Goal: Transaction & Acquisition: Purchase product/service

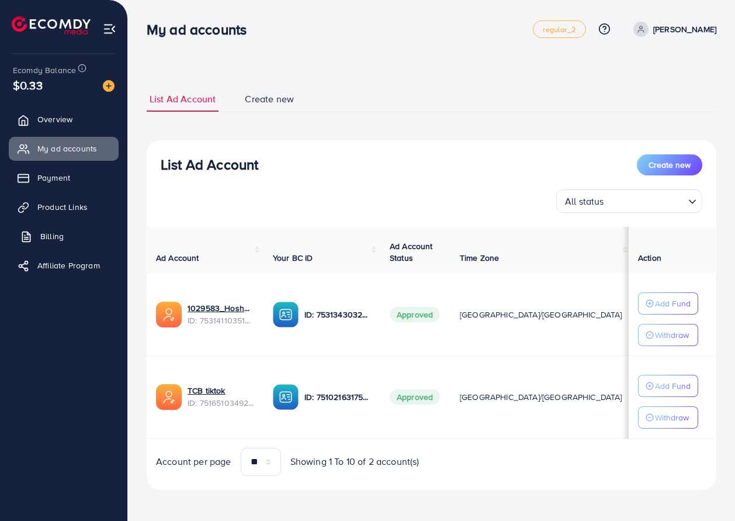
click at [65, 233] on link "Billing" at bounding box center [64, 235] width 110 height 23
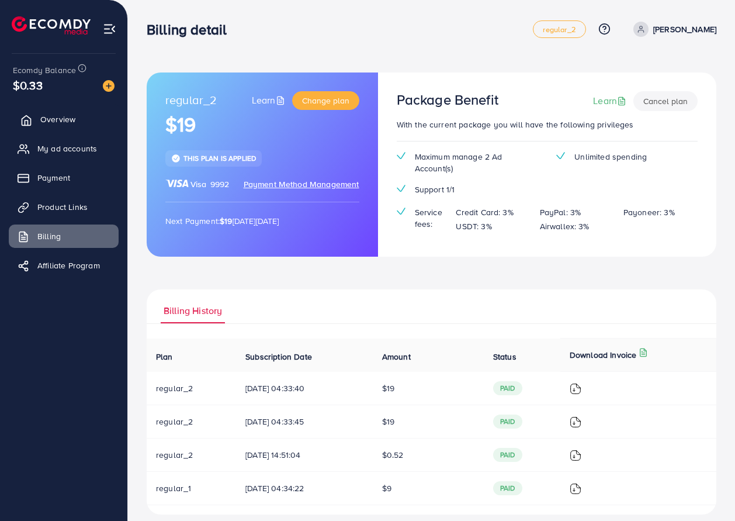
click at [57, 120] on span "Overview" at bounding box center [57, 119] width 35 height 12
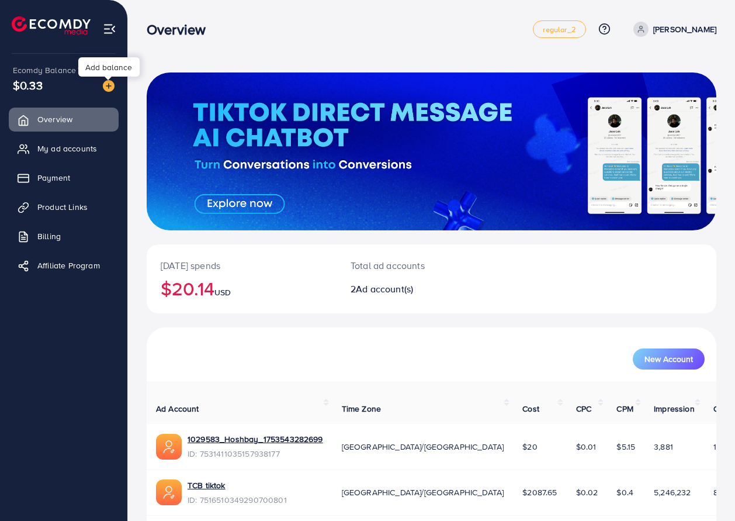
click at [112, 84] on img at bounding box center [109, 86] width 12 height 12
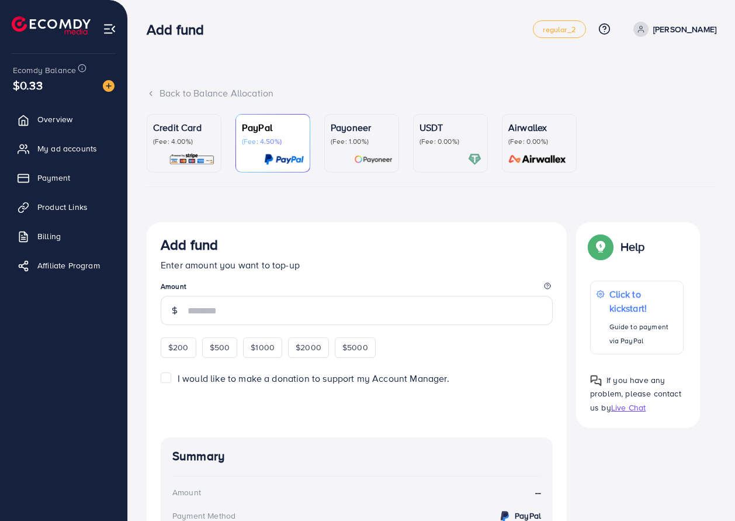
click at [447, 162] on div at bounding box center [451, 159] width 62 height 13
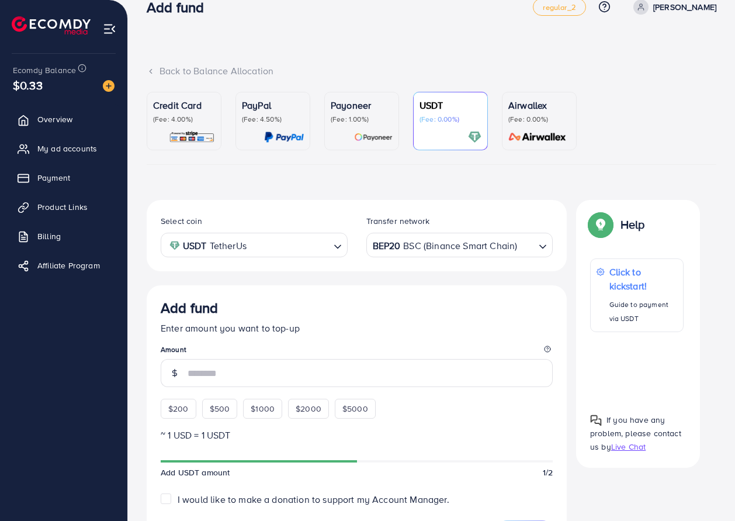
scroll to position [39, 0]
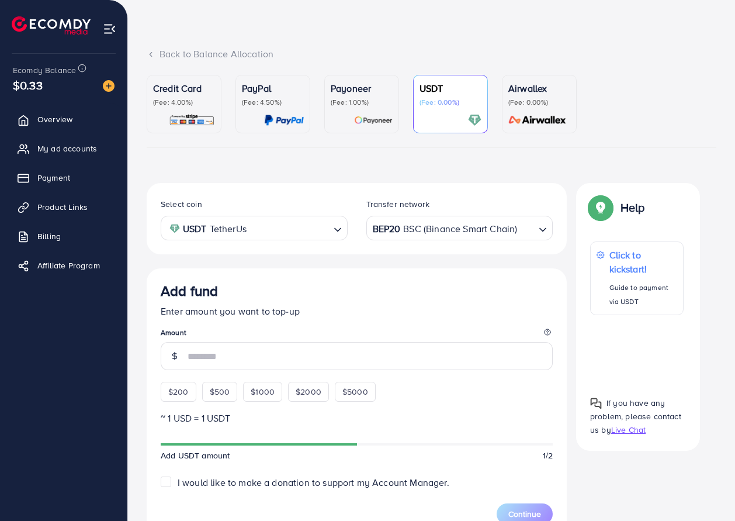
click at [441, 234] on div "BEP20 BSC (Binance Smart Chain)" at bounding box center [453, 227] width 165 height 20
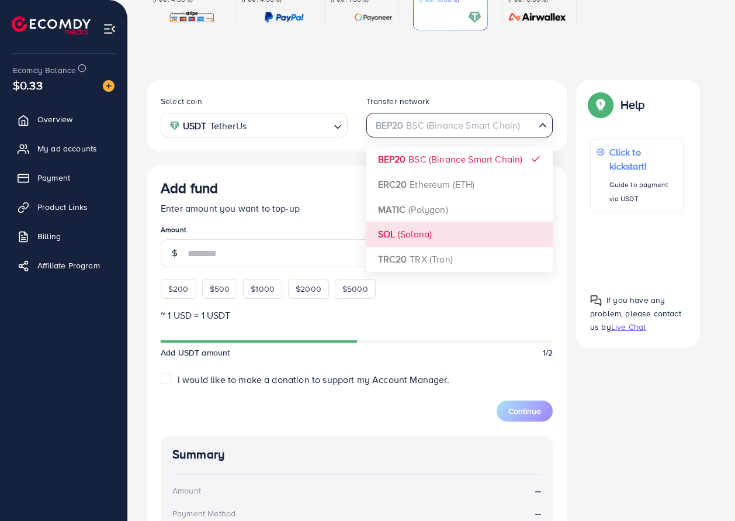
scroll to position [117, 0]
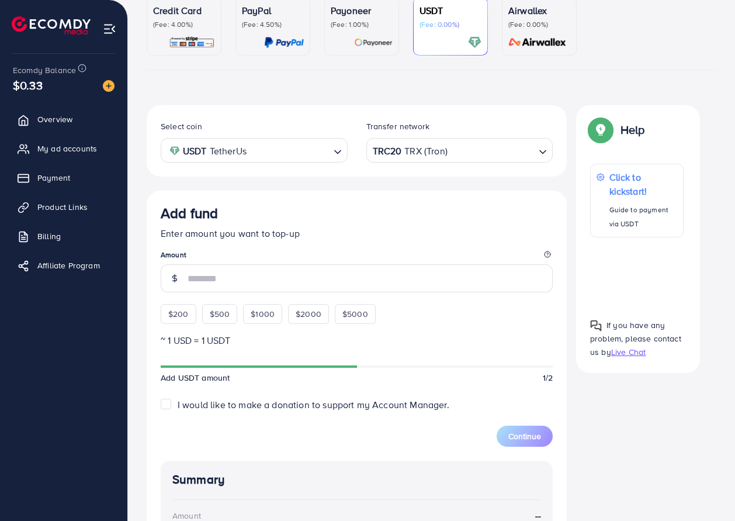
click at [408, 288] on div "Select coin USDT TetherUs Loading... Transfer network TRC20 TRX (Tron) Loading.…" at bounding box center [357, 417] width 420 height 625
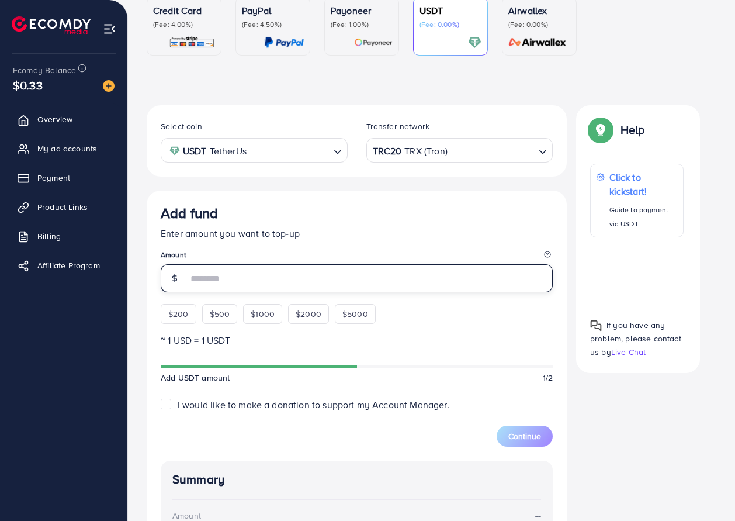
click at [247, 288] on input "number" at bounding box center [370, 278] width 365 height 28
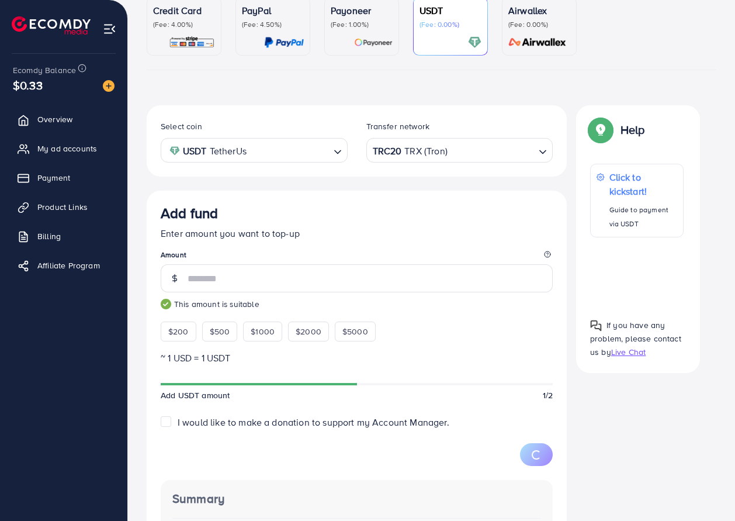
click at [461, 297] on span "*** This amount is suitable" at bounding box center [357, 287] width 392 height 46
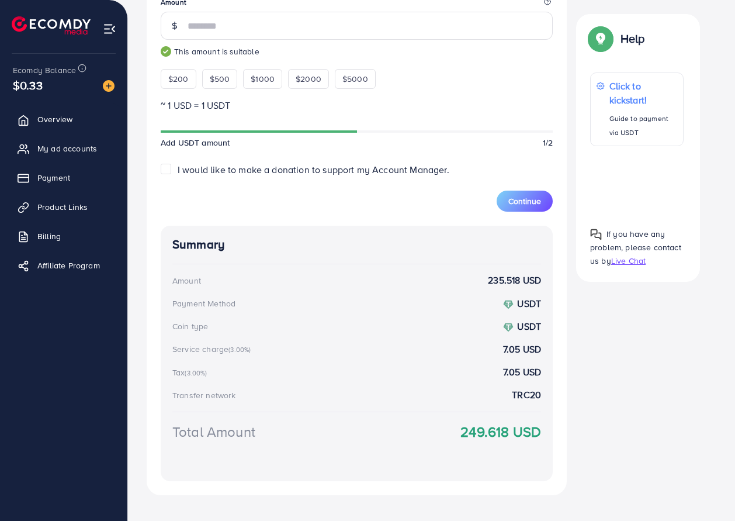
scroll to position [311, 0]
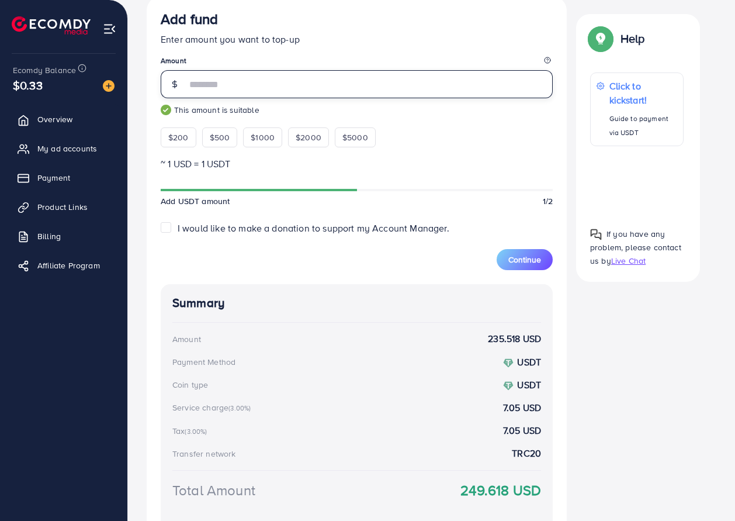
drag, startPoint x: 198, startPoint y: 89, endPoint x: 234, endPoint y: 89, distance: 35.7
click at [234, 89] on input "***" at bounding box center [370, 84] width 365 height 28
drag, startPoint x: 193, startPoint y: 89, endPoint x: 224, endPoint y: 86, distance: 31.7
click at [224, 86] on input "***" at bounding box center [370, 84] width 365 height 28
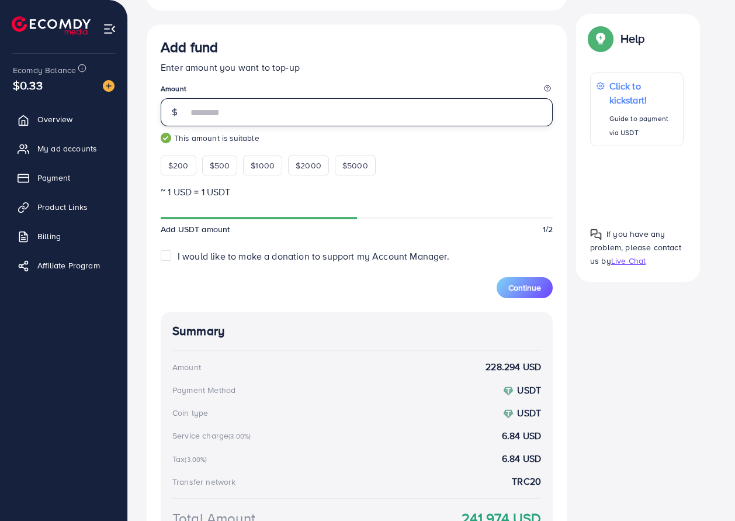
scroll to position [272, 0]
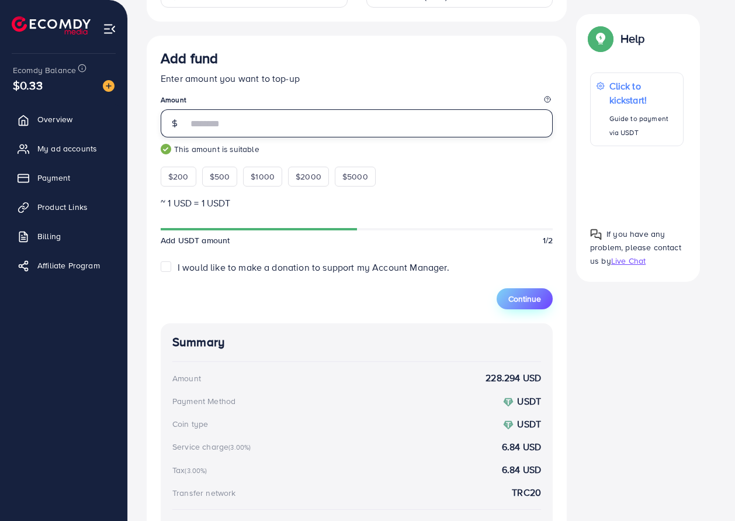
type input "***"
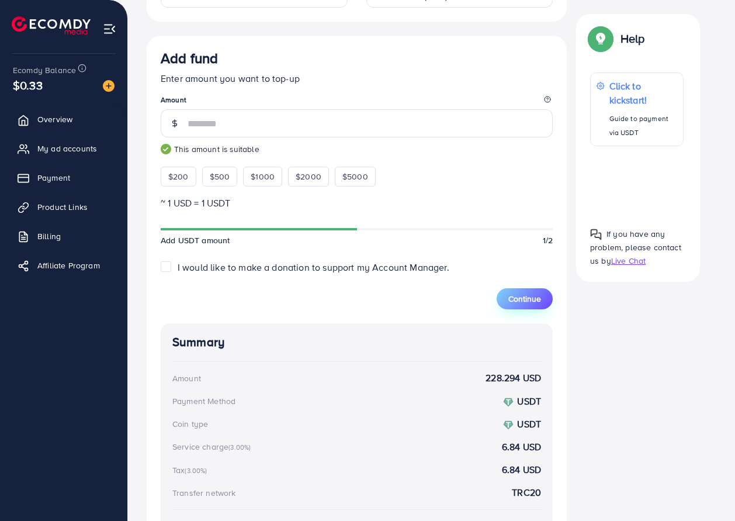
click at [510, 297] on span "Continue" at bounding box center [524, 299] width 33 height 12
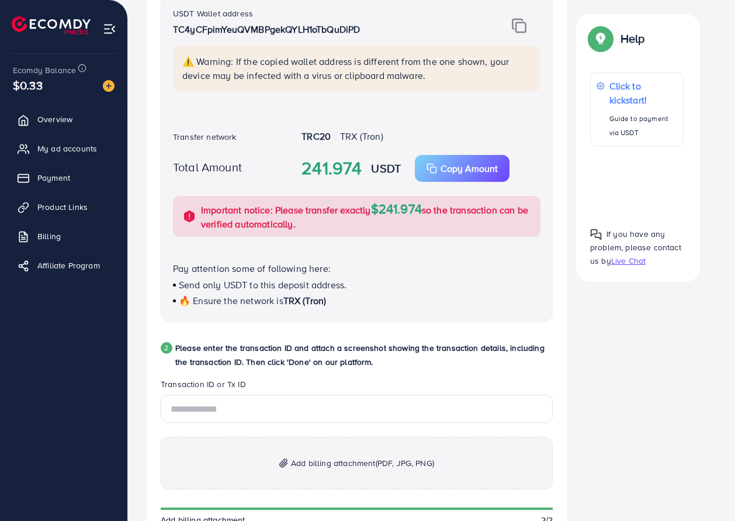
scroll to position [239, 0]
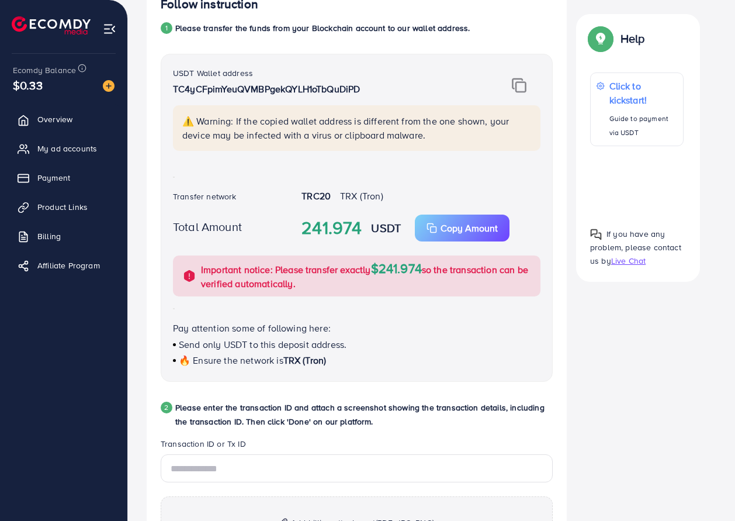
click at [523, 93] on img at bounding box center [519, 85] width 15 height 15
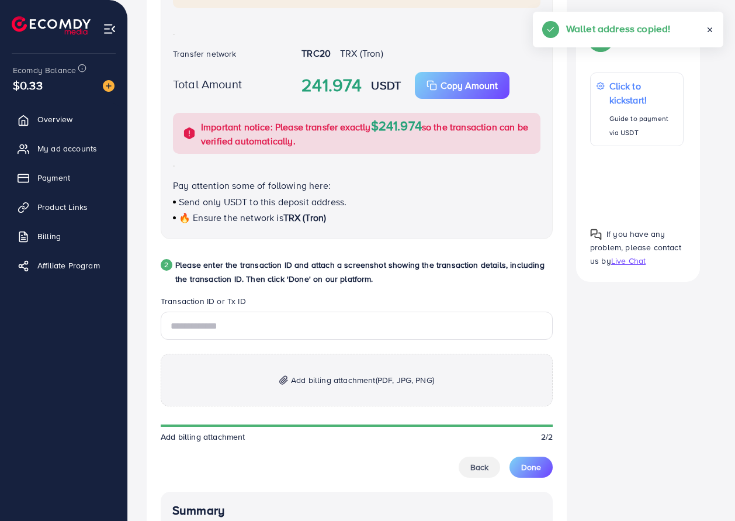
scroll to position [394, 0]
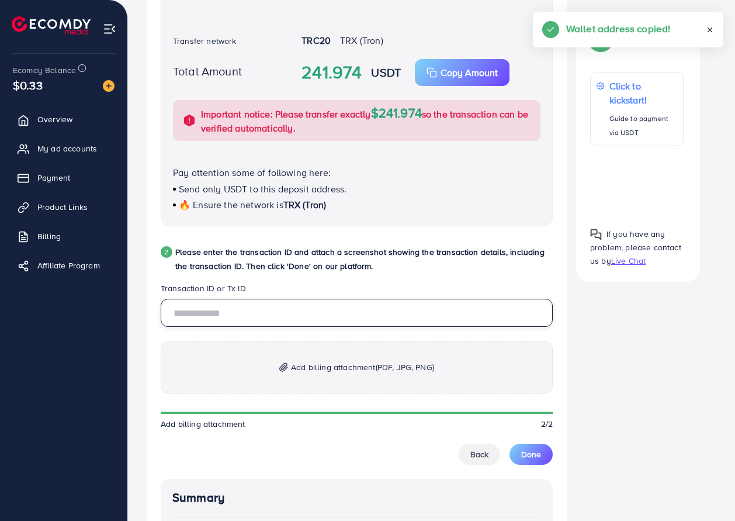
click at [267, 319] on input "text" at bounding box center [357, 313] width 392 height 28
paste input "**********"
type input "**********"
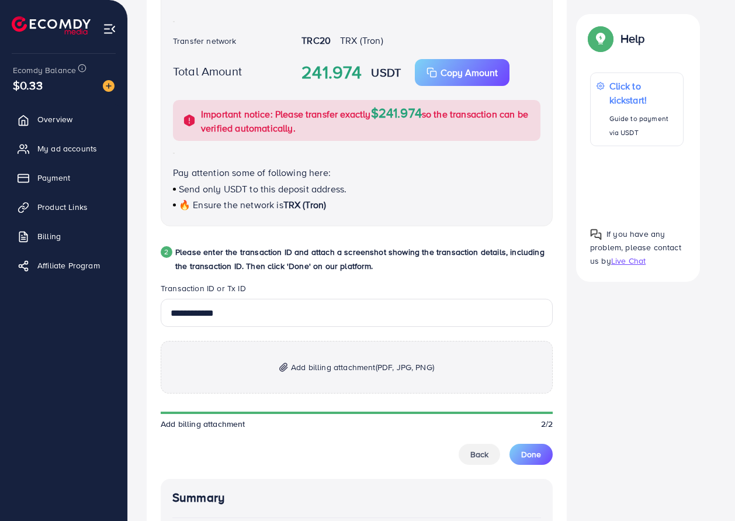
click at [416, 378] on p "Add billing attachment (PDF, JPG, PNG)" at bounding box center [357, 367] width 392 height 53
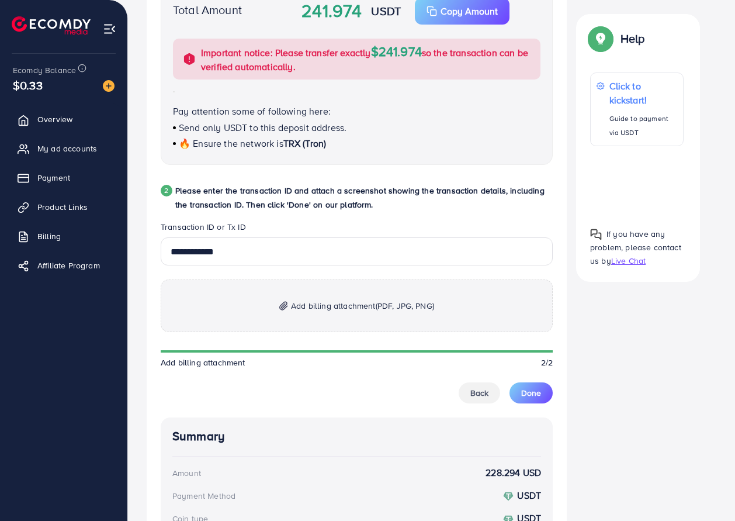
scroll to position [473, 0]
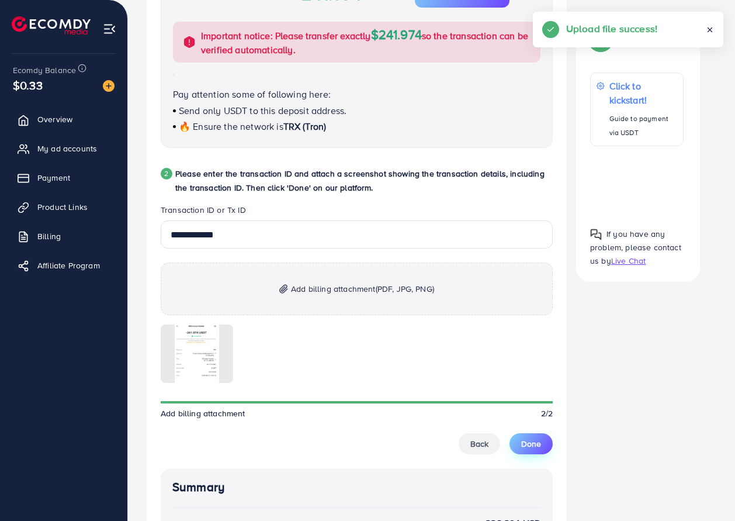
click at [549, 445] on button "Done" at bounding box center [531, 443] width 43 height 21
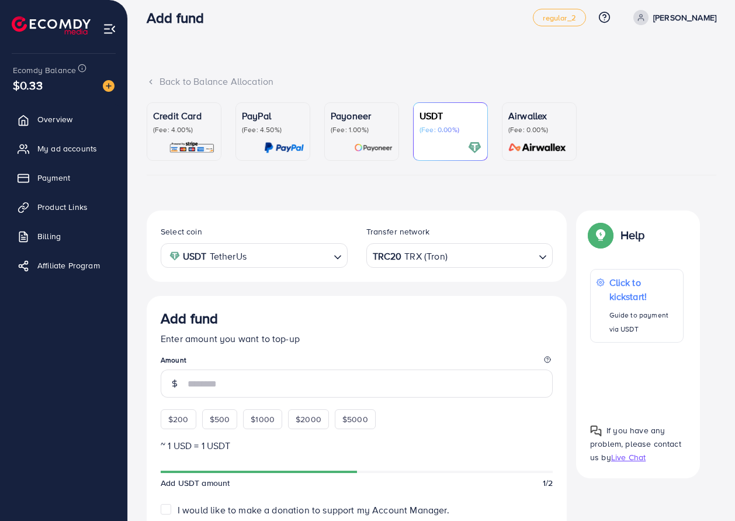
scroll to position [0, 0]
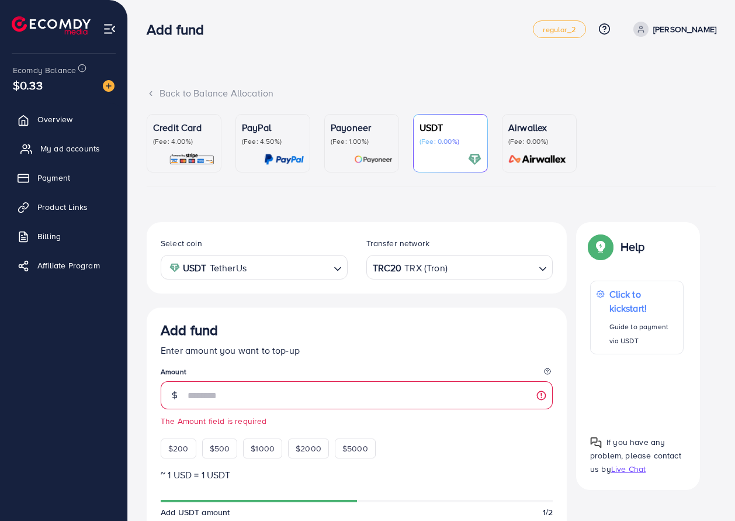
click at [56, 158] on link "My ad accounts" at bounding box center [64, 148] width 110 height 23
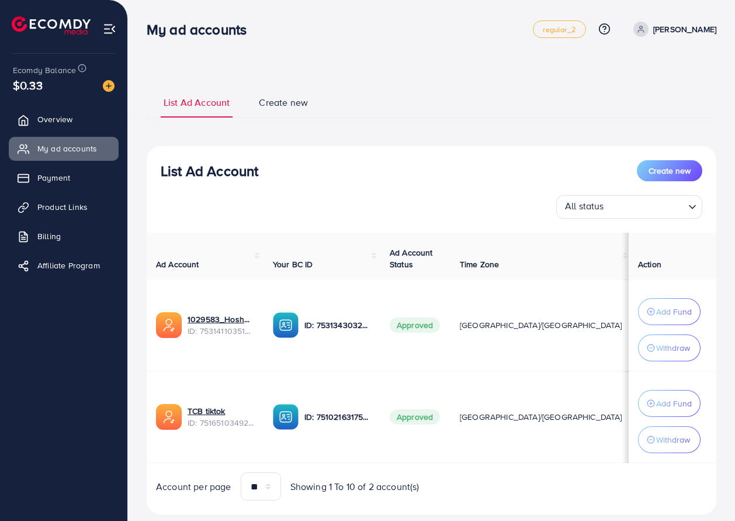
click at [39, 161] on ul "Overview My ad accounts Payment Product Links Billing Affiliate Program" at bounding box center [63, 196] width 127 height 186
click at [41, 169] on link "Payment" at bounding box center [64, 177] width 110 height 23
